Goal: Task Accomplishment & Management: Use online tool/utility

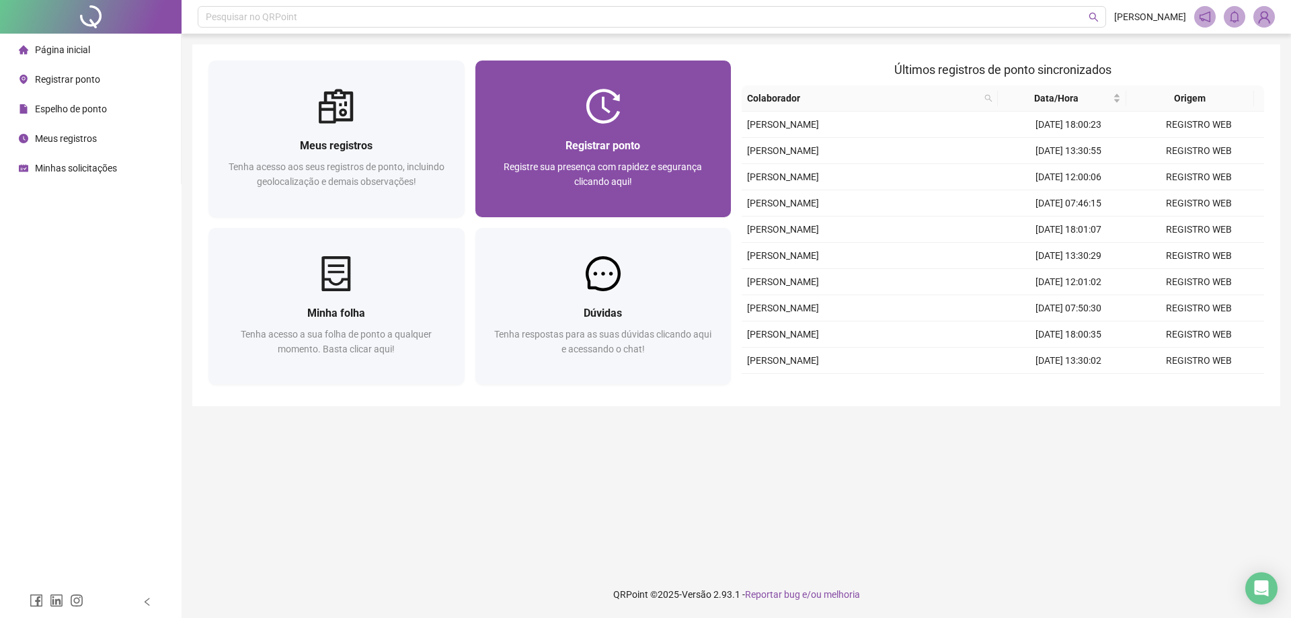
click at [622, 190] on div "Registre sua presença com rapidez e segurança clicando aqui!" at bounding box center [603, 181] width 224 height 44
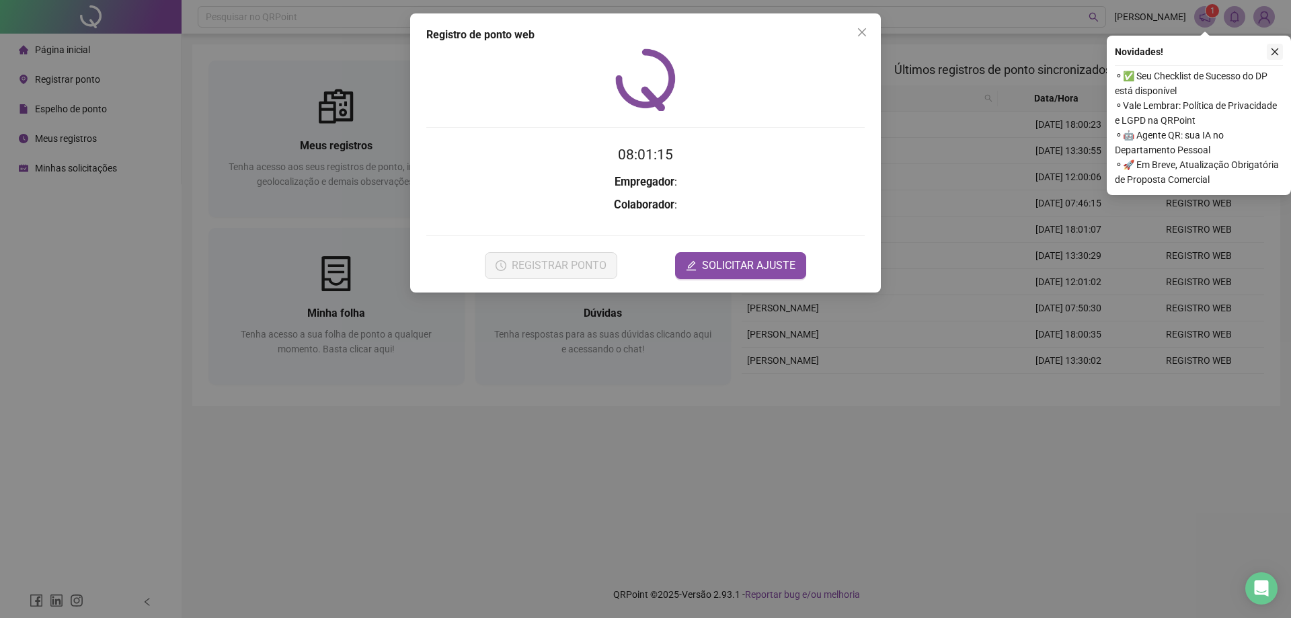
click at [1273, 54] on icon "close" at bounding box center [1274, 51] width 9 height 9
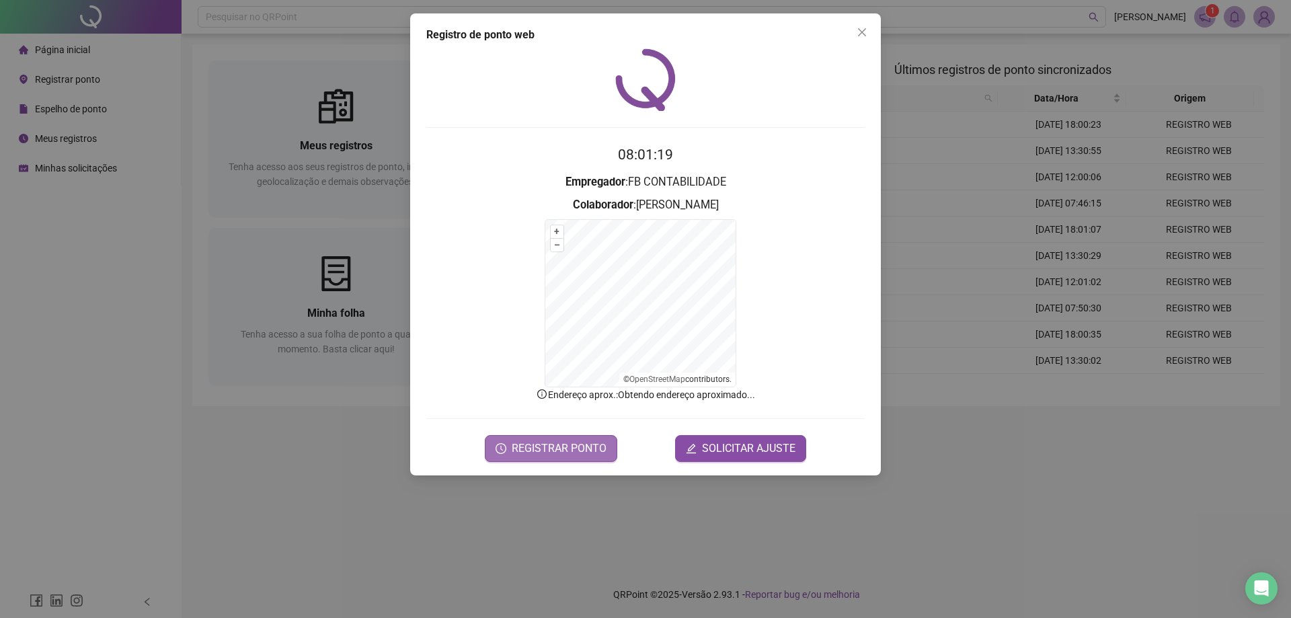
click at [566, 448] on span "REGISTRAR PONTO" at bounding box center [559, 448] width 95 height 16
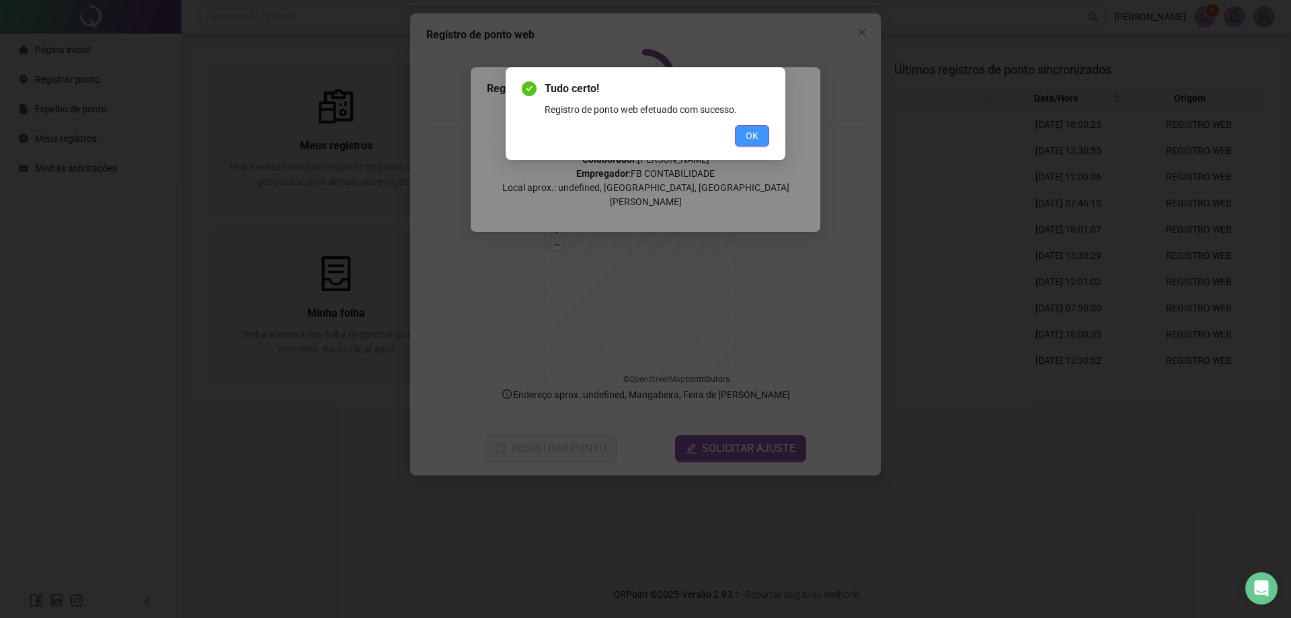
click at [768, 133] on button "OK" at bounding box center [752, 136] width 34 height 22
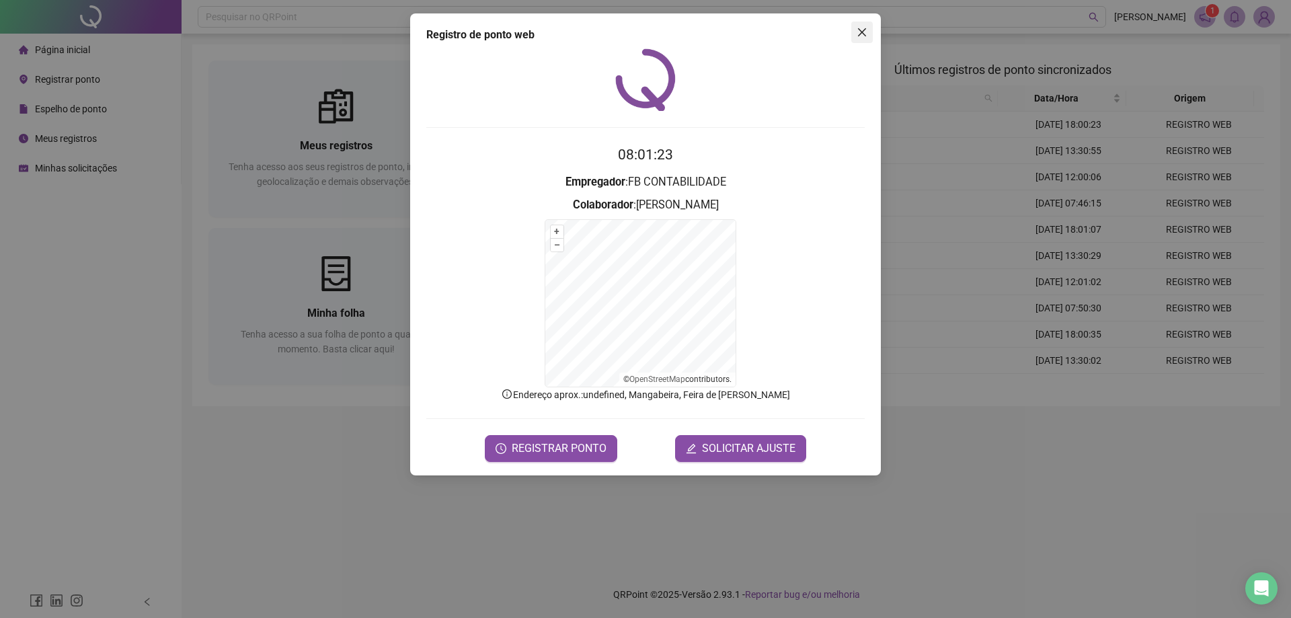
drag, startPoint x: 867, startPoint y: 34, endPoint x: 818, endPoint y: 36, distance: 48.4
click at [866, 34] on icon "close" at bounding box center [861, 32] width 11 height 11
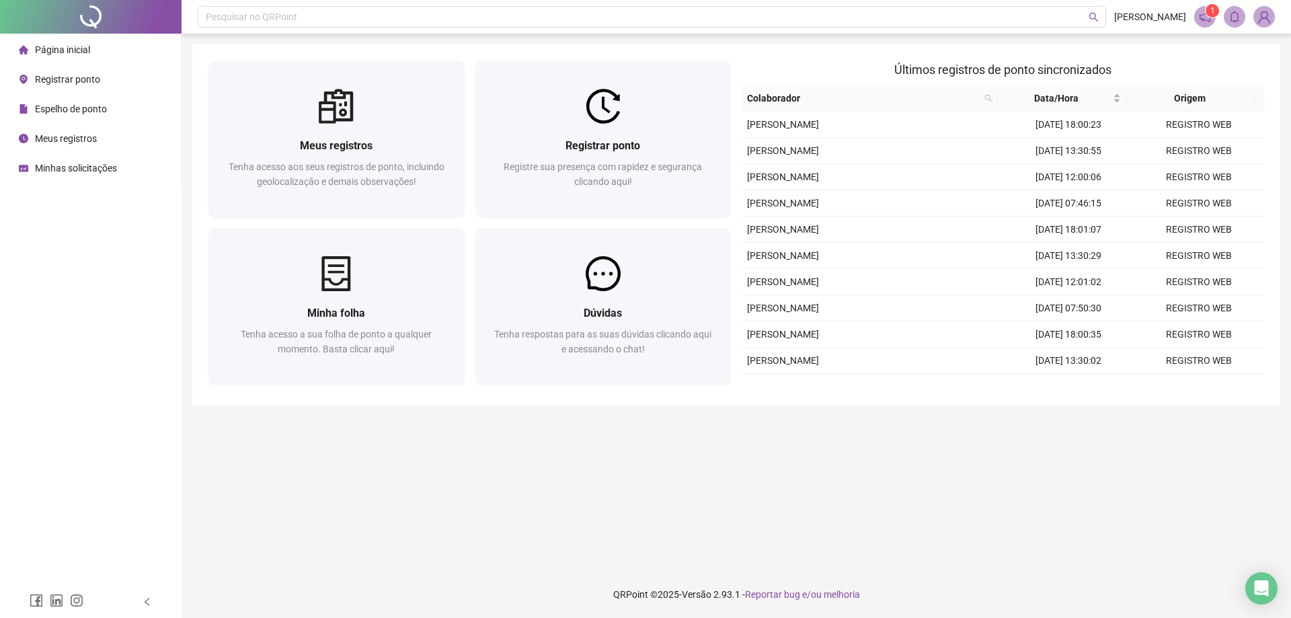
click at [96, 136] on span "Meus registros" at bounding box center [66, 138] width 62 height 11
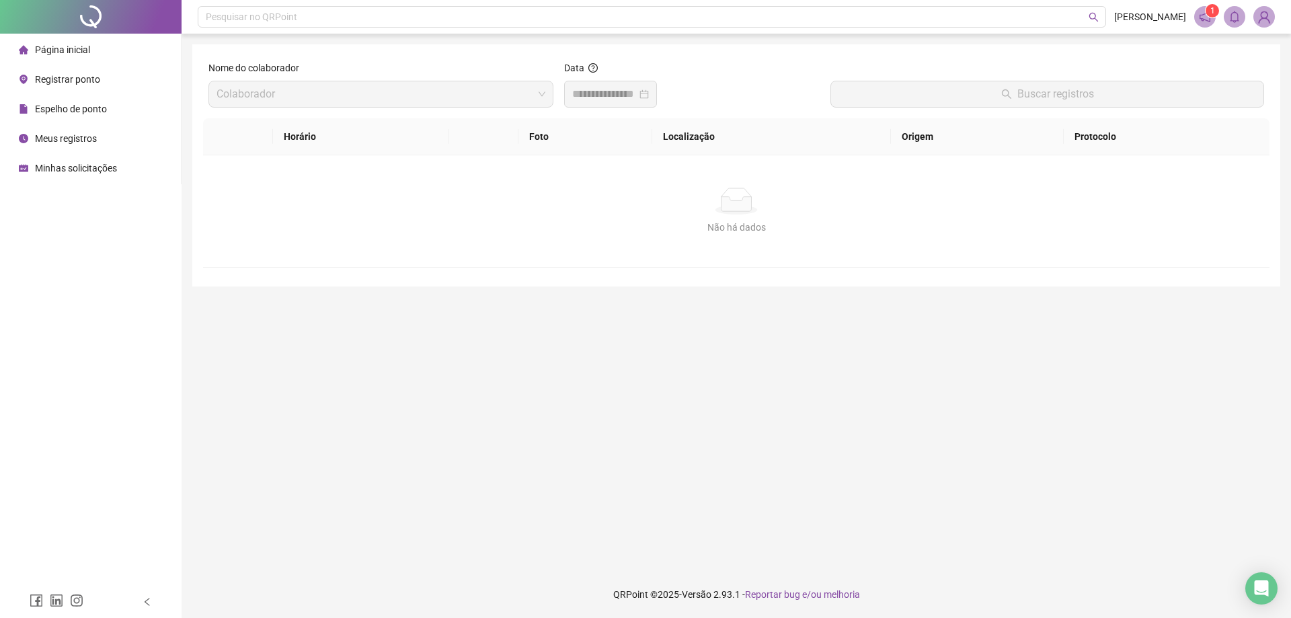
click at [91, 50] on li "Página inicial" at bounding box center [90, 49] width 175 height 27
